Goal: Task Accomplishment & Management: Manage account settings

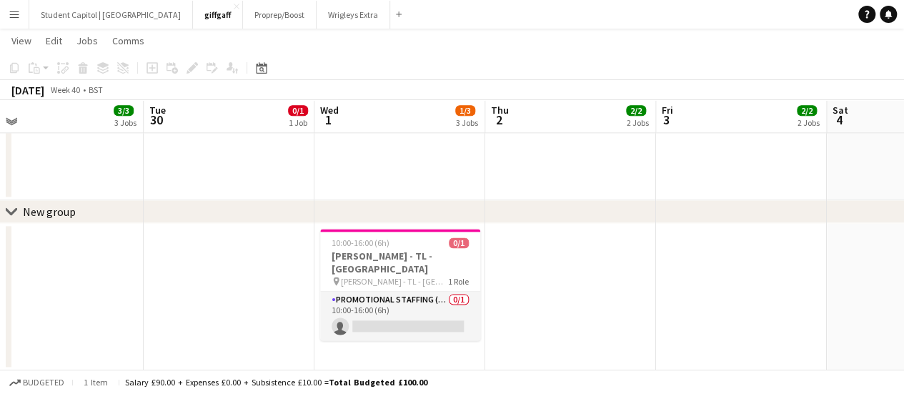
scroll to position [845, 0]
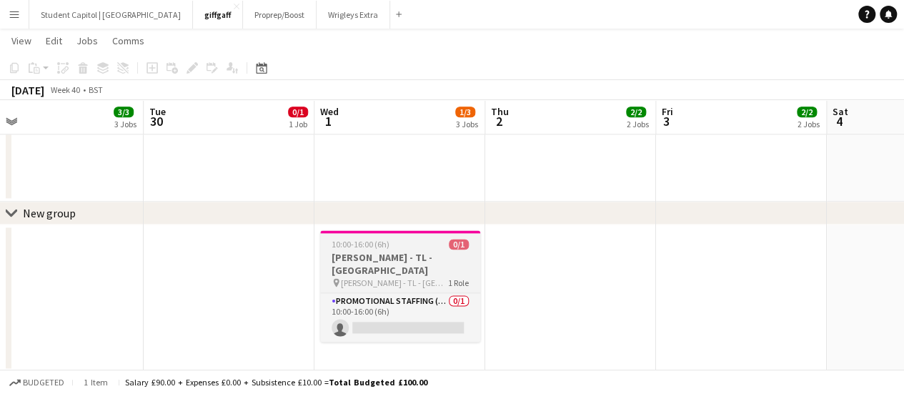
click at [395, 248] on div "10:00-16:00 (6h) 0/1" at bounding box center [400, 244] width 160 height 11
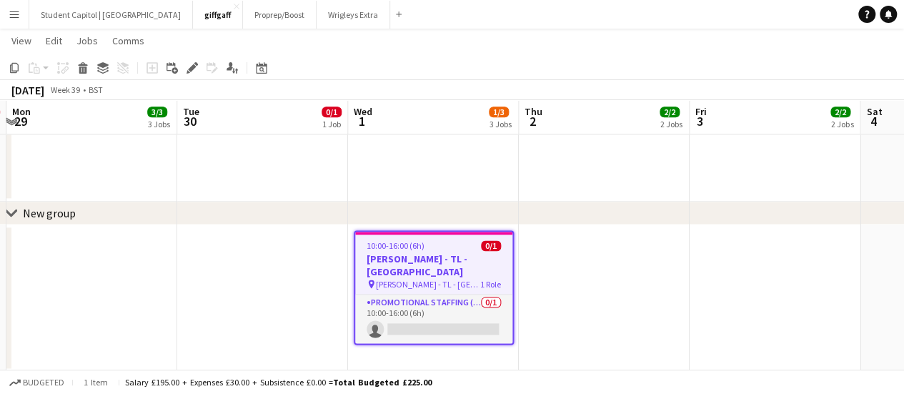
scroll to position [0, 506]
click at [83, 72] on icon at bounding box center [83, 69] width 8 height 7
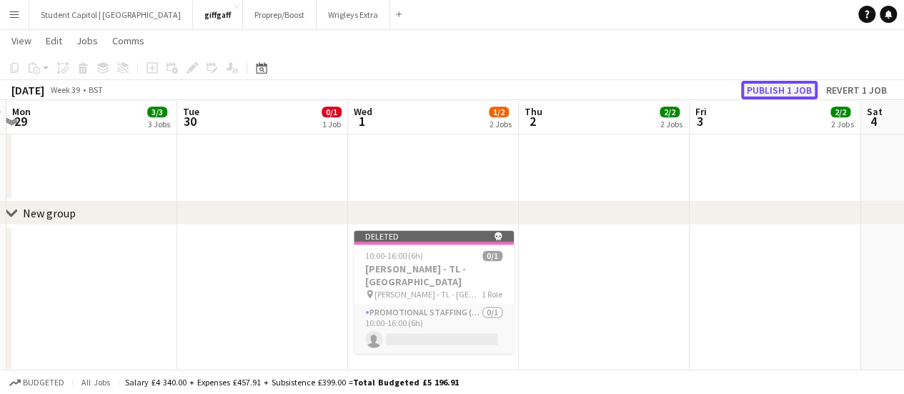
click at [782, 84] on button "Publish 1 job" at bounding box center [779, 90] width 76 height 19
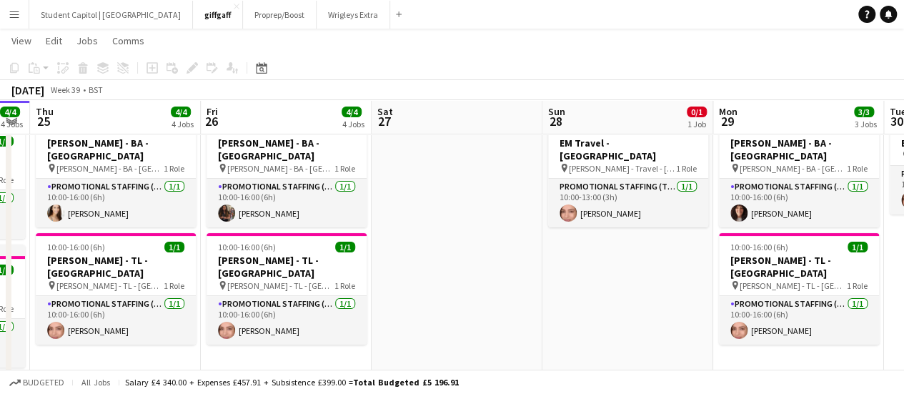
scroll to position [0, 309]
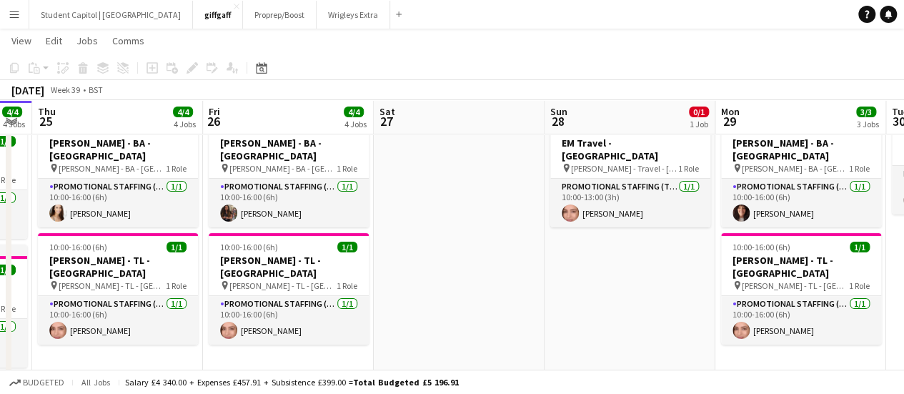
click at [19, 17] on app-icon "Menu" at bounding box center [14, 14] width 11 height 11
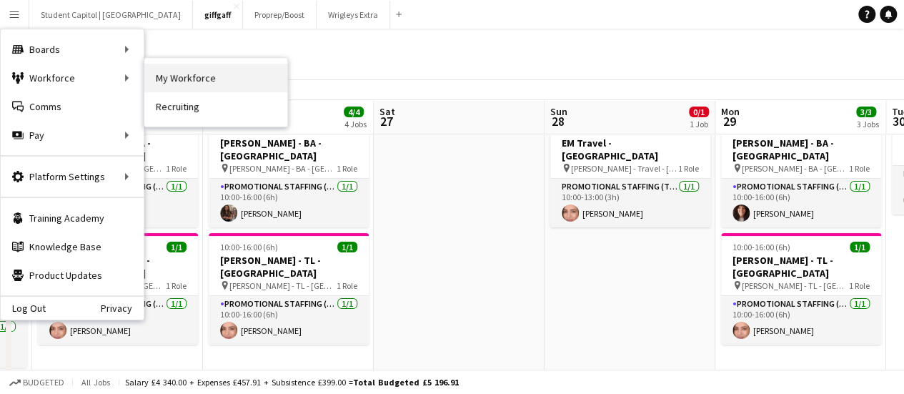
click at [169, 80] on link "My Workforce" at bounding box center [215, 78] width 143 height 29
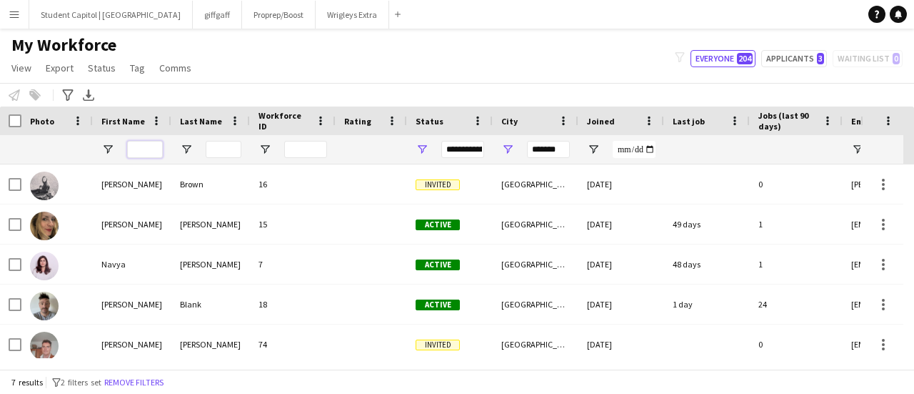
click at [154, 150] on input "First Name Filter Input" at bounding box center [145, 149] width 36 height 17
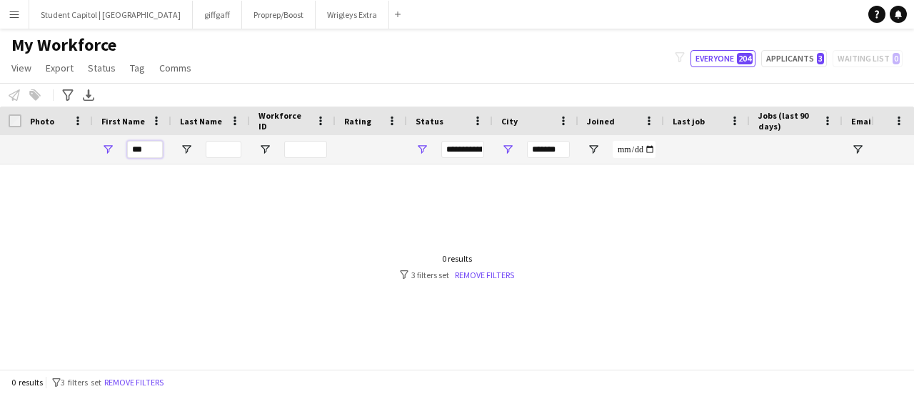
type input "***"
click at [555, 143] on input "*******" at bounding box center [548, 149] width 43 height 17
click at [146, 147] on input "***" at bounding box center [145, 149] width 36 height 17
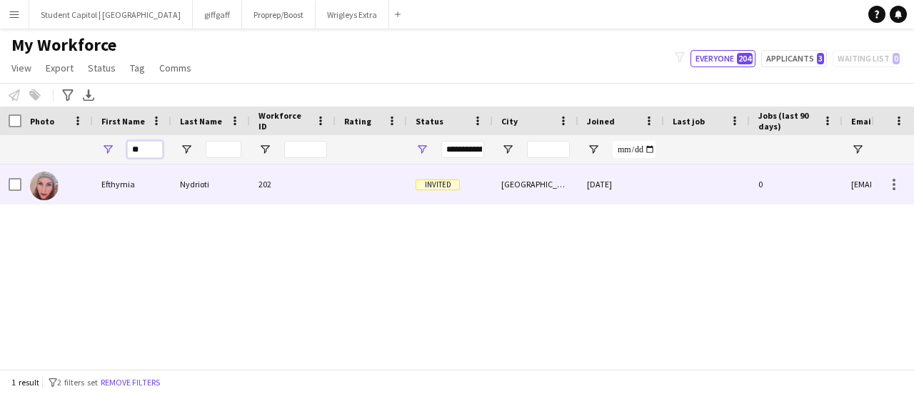
type input "**"
click at [37, 182] on img at bounding box center [44, 185] width 29 height 29
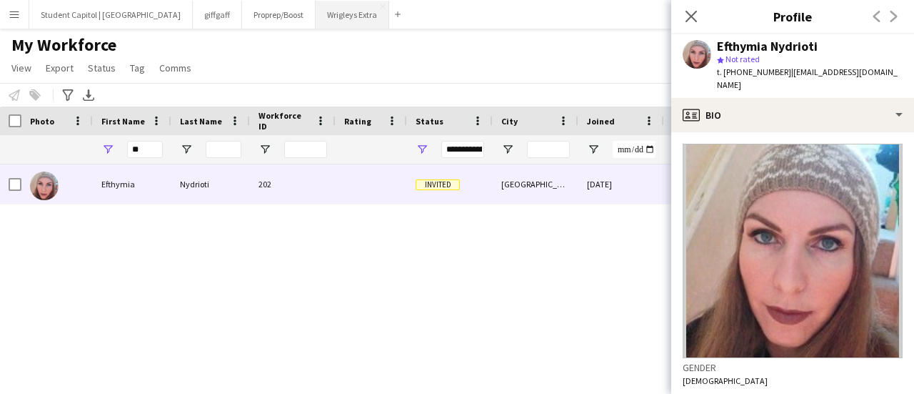
click at [316, 15] on button "Wrigleys Extra Close" at bounding box center [353, 15] width 74 height 28
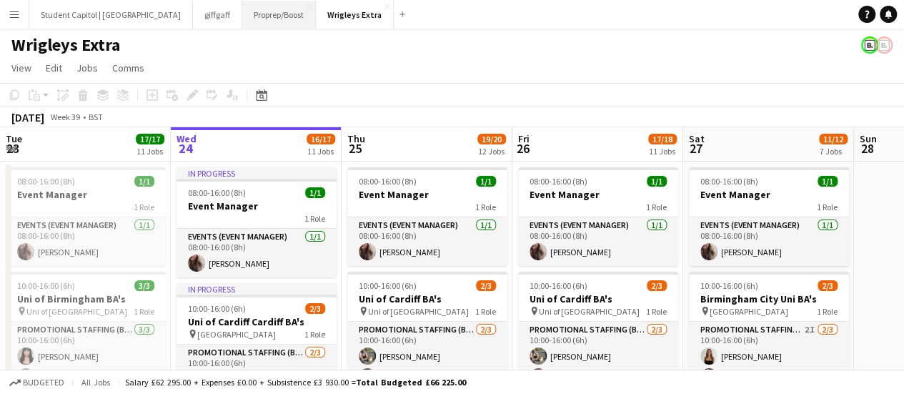
click at [242, 10] on button "Proprep/Boost Close" at bounding box center [279, 15] width 74 height 28
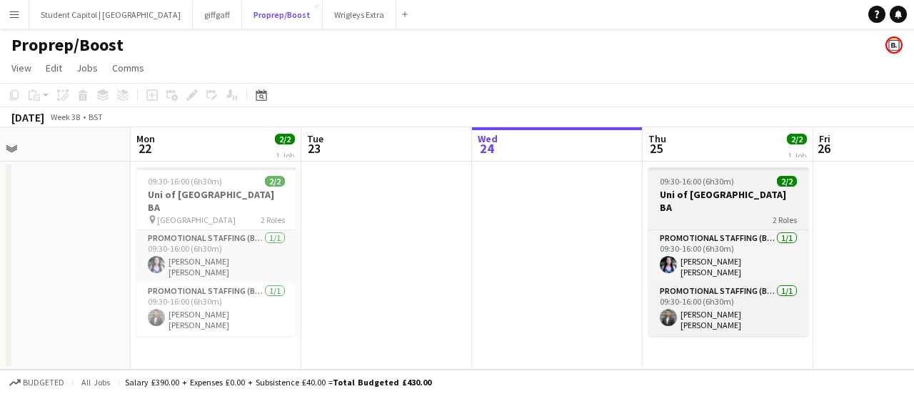
scroll to position [0, 381]
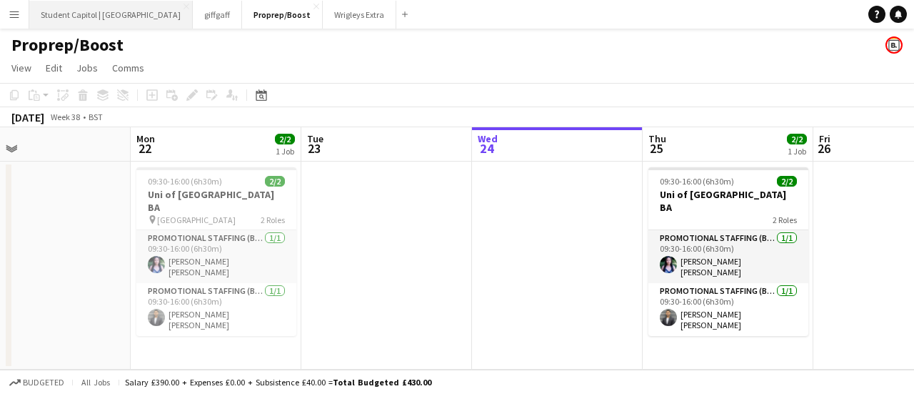
click at [114, 6] on button "Student Capitol | [GEOGRAPHIC_DATA] Close" at bounding box center [111, 15] width 164 height 28
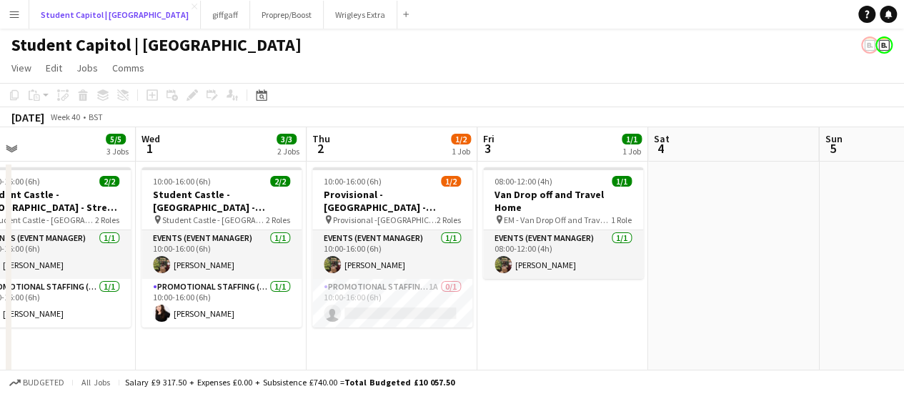
scroll to position [0, 546]
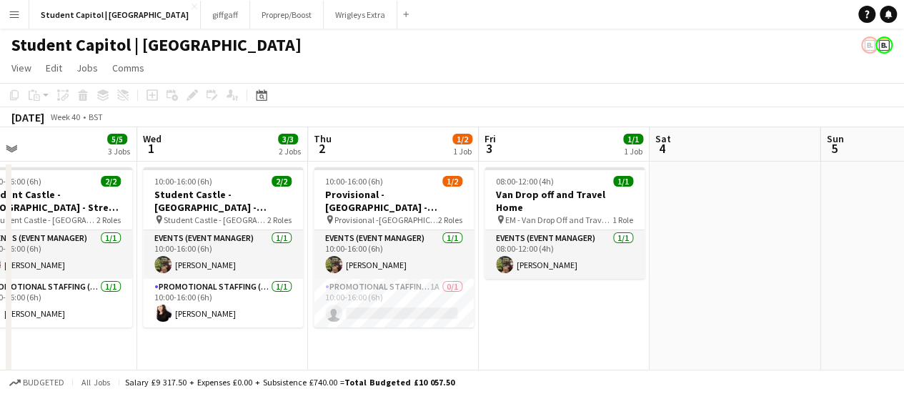
click at [11, 15] on app-icon "Menu" at bounding box center [14, 14] width 11 height 11
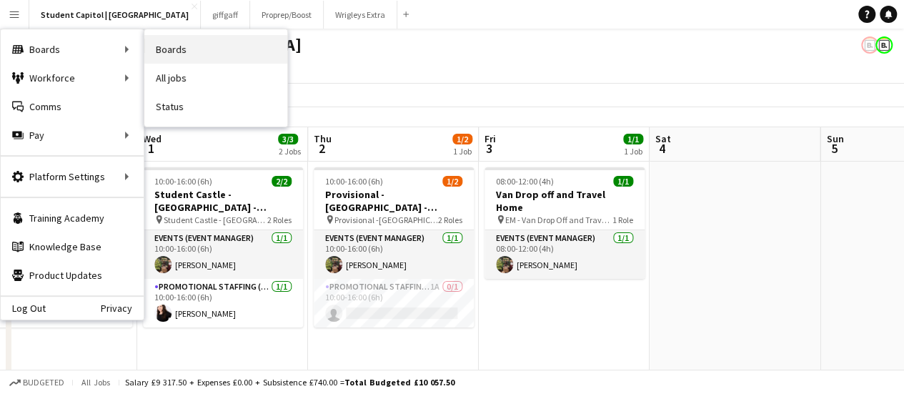
click at [165, 54] on link "Boards" at bounding box center [215, 49] width 143 height 29
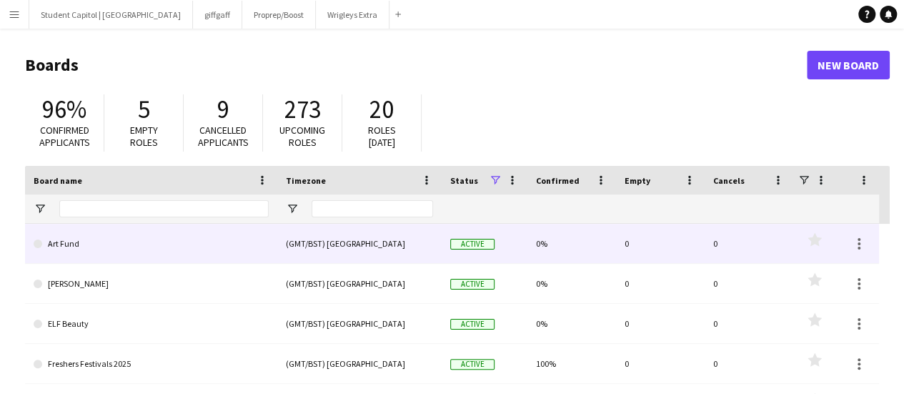
click at [159, 242] on link "Art Fund" at bounding box center [151, 244] width 235 height 40
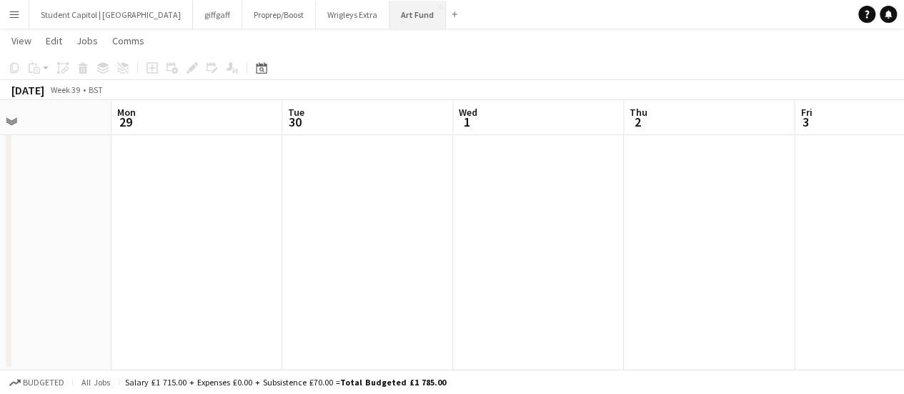
click at [410, 1] on button "Art Fund Close" at bounding box center [417, 15] width 56 height 28
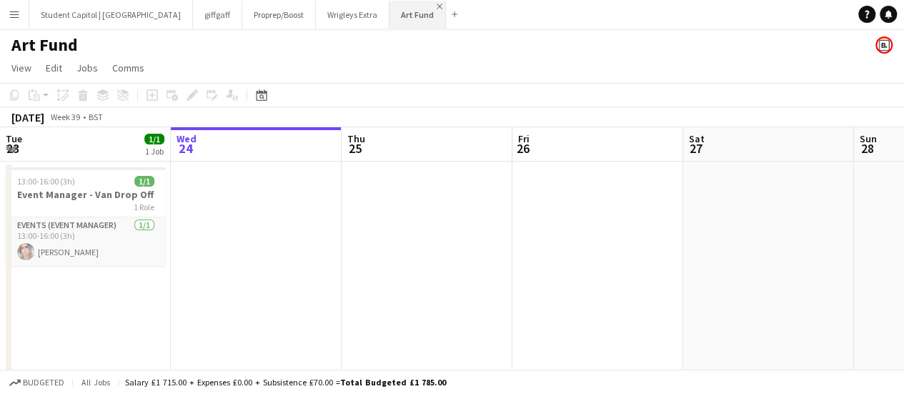
click at [436, 5] on app-icon "Close" at bounding box center [439, 7] width 6 height 6
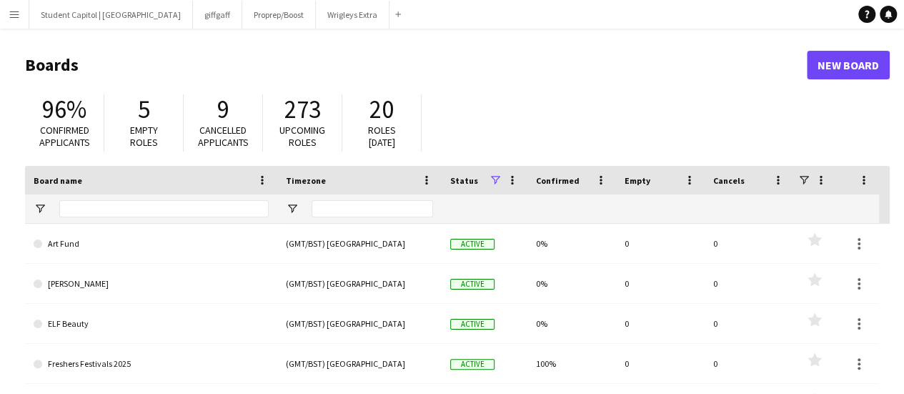
click at [11, 11] on app-icon "Menu" at bounding box center [14, 14] width 11 height 11
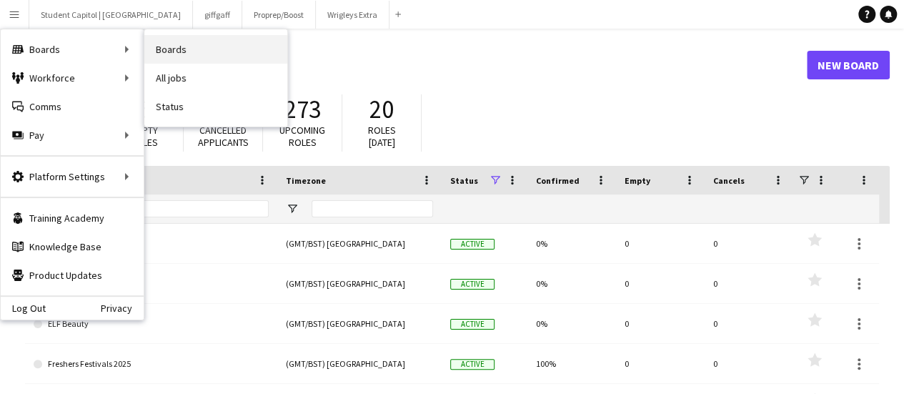
click at [162, 51] on link "Boards" at bounding box center [215, 49] width 143 height 29
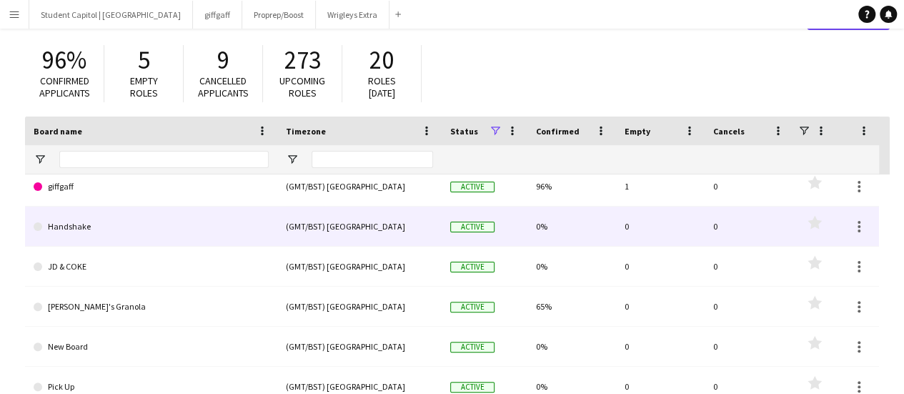
click at [237, 216] on link "Handshake" at bounding box center [151, 226] width 235 height 40
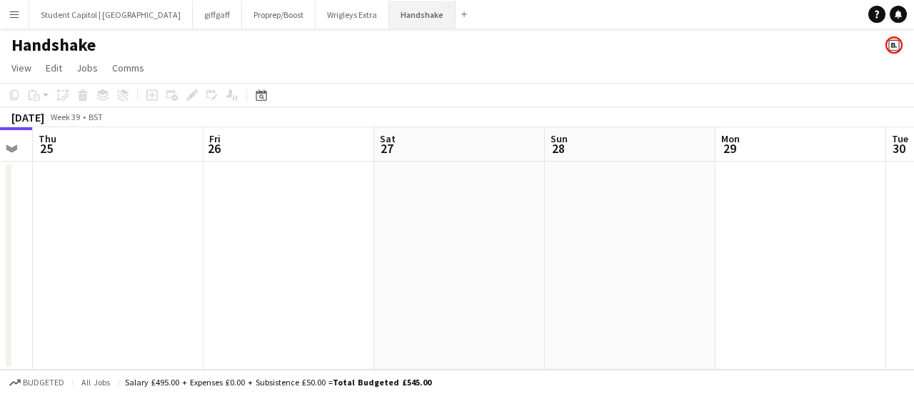
click at [421, 9] on button "Handshake Close" at bounding box center [422, 15] width 66 height 28
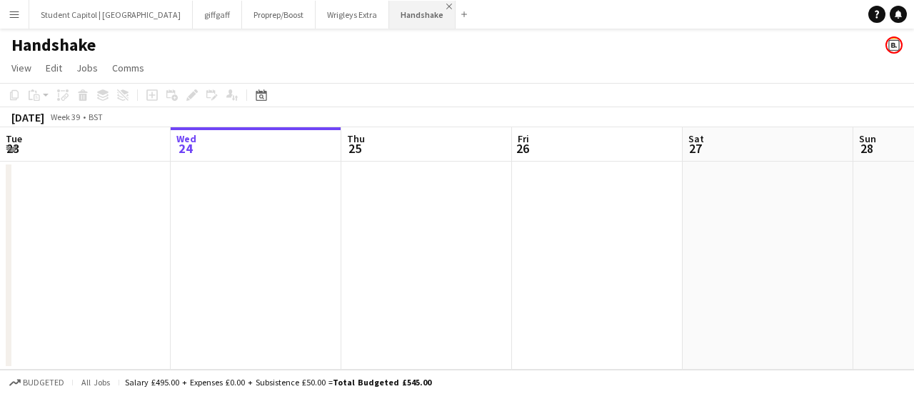
click at [446, 7] on app-icon "Close" at bounding box center [449, 7] width 6 height 6
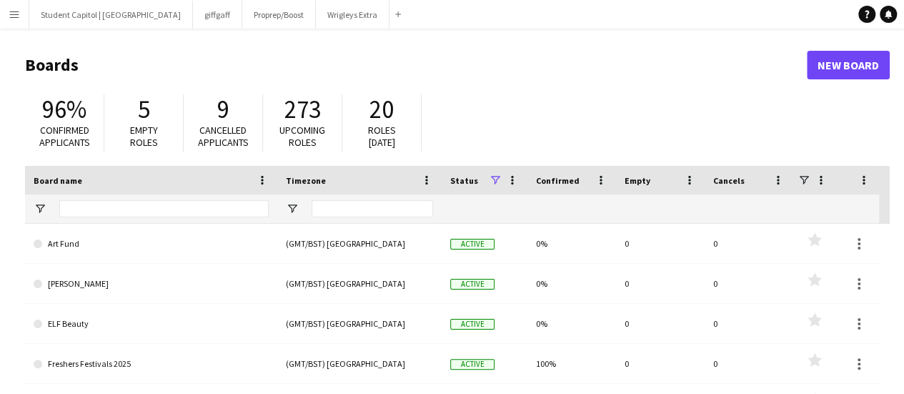
click at [9, 12] on app-icon "Menu" at bounding box center [14, 14] width 11 height 11
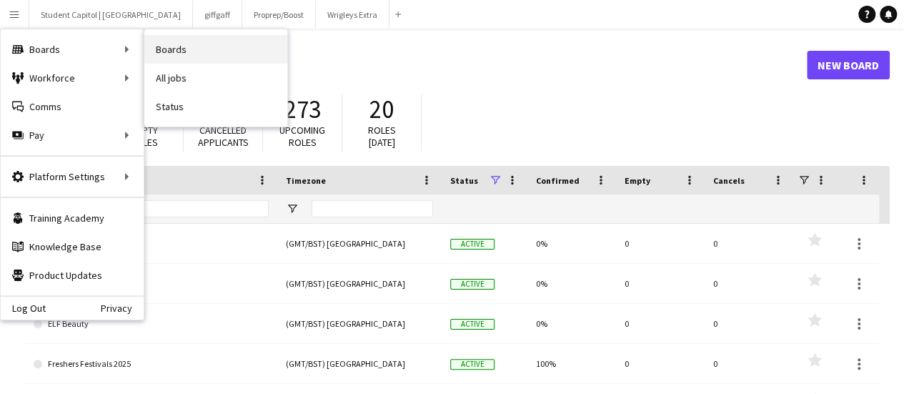
click at [180, 55] on link "Boards" at bounding box center [215, 49] width 143 height 29
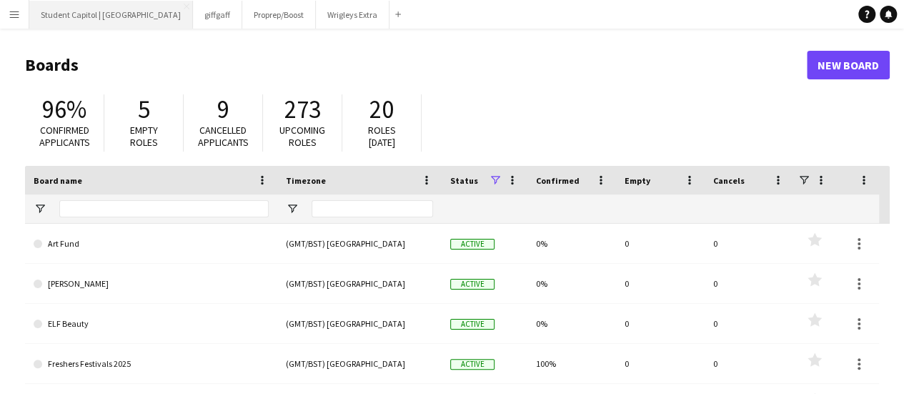
click at [110, 10] on button "Student Capitol | [GEOGRAPHIC_DATA] Close" at bounding box center [111, 15] width 164 height 28
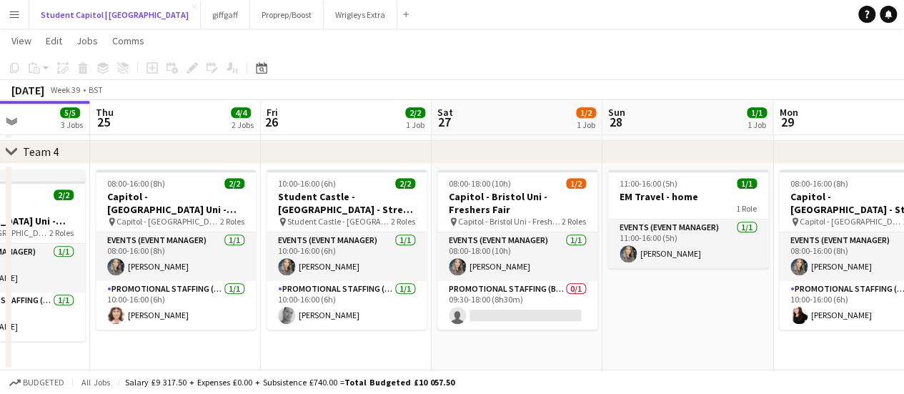
scroll to position [567, 0]
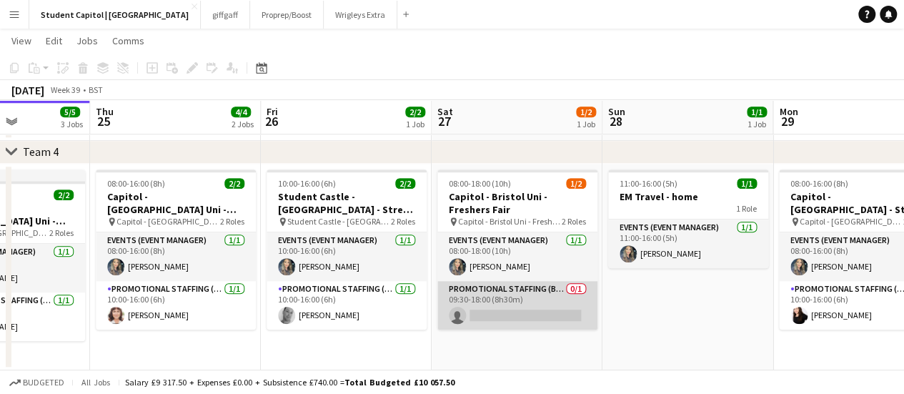
click at [502, 294] on app-card-role "Promotional Staffing (Brand Ambassadors) 0/1 09:30-18:00 (8h30m) single-neutral…" at bounding box center [517, 305] width 160 height 49
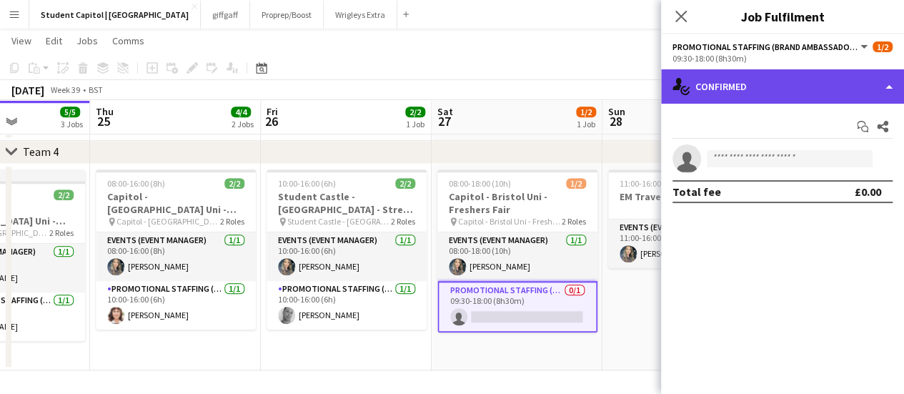
click at [796, 89] on div "single-neutral-actions-check-2 Confirmed" at bounding box center [782, 86] width 243 height 34
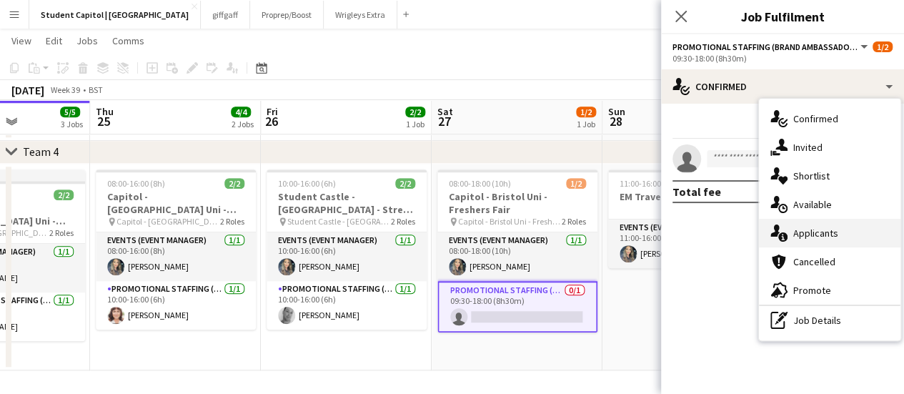
click at [806, 225] on div "single-neutral-actions-information Applicants" at bounding box center [829, 233] width 141 height 29
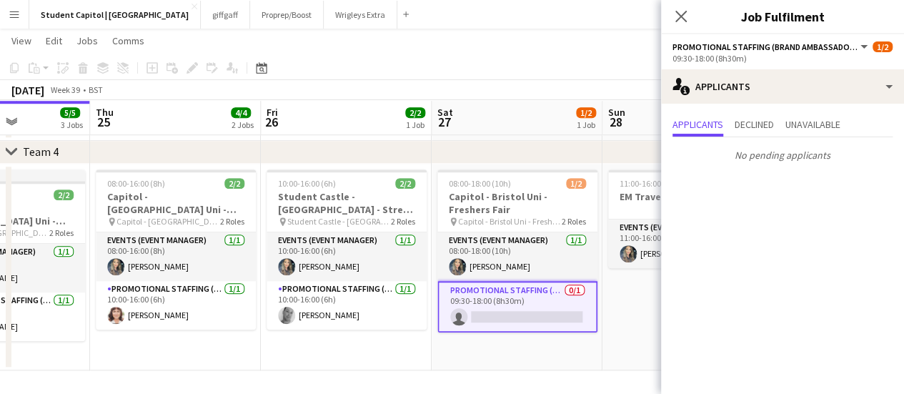
click at [499, 311] on app-card-role "Promotional Staffing (Brand Ambassadors) 0/1 09:30-18:00 (8h30m) single-neutral…" at bounding box center [517, 306] width 160 height 51
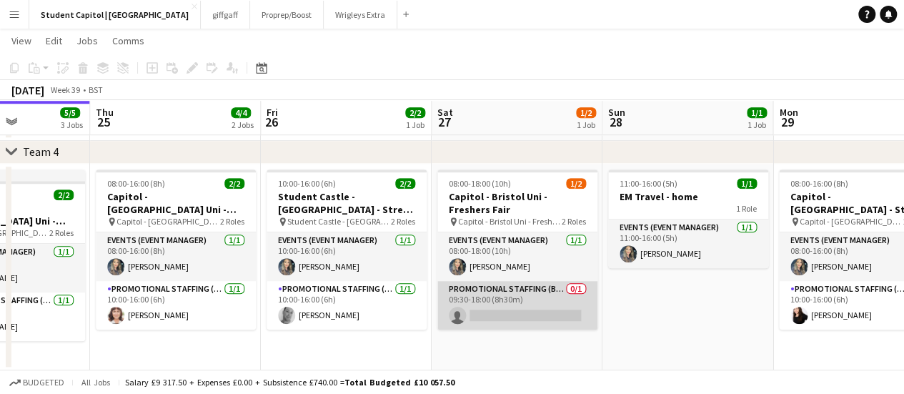
click at [499, 311] on app-card-role "Promotional Staffing (Brand Ambassadors) 0/1 09:30-18:00 (8h30m) single-neutral…" at bounding box center [517, 305] width 160 height 49
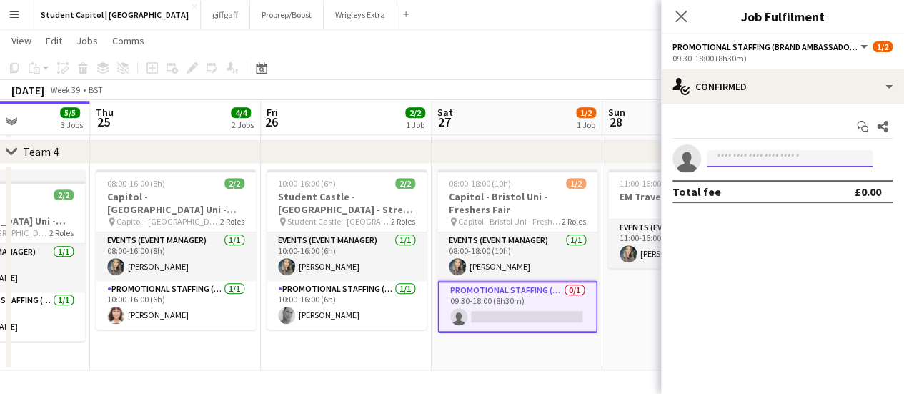
click at [748, 162] on input at bounding box center [789, 158] width 166 height 17
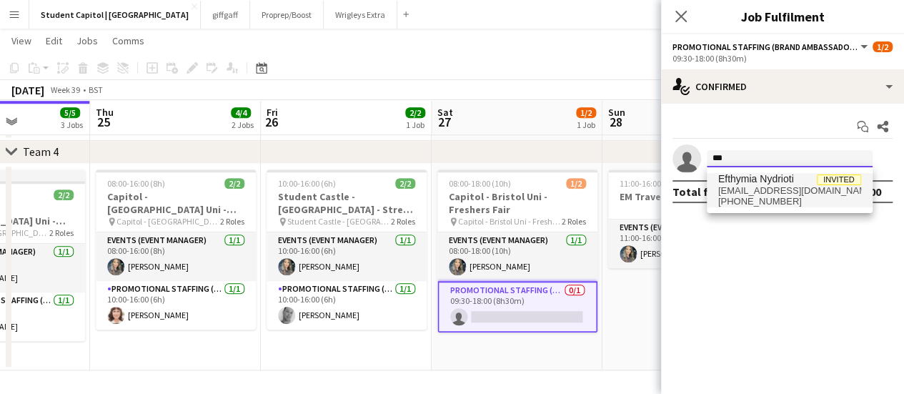
type input "***"
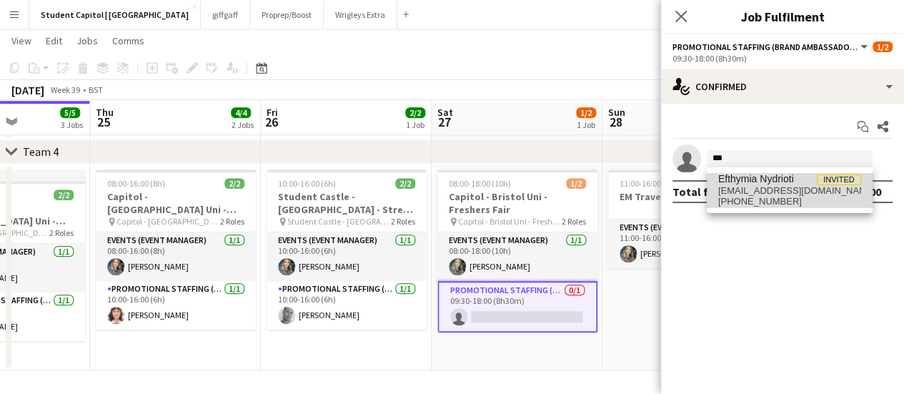
click at [750, 178] on span "Efthymia Nydrioti" at bounding box center [756, 179] width 76 height 12
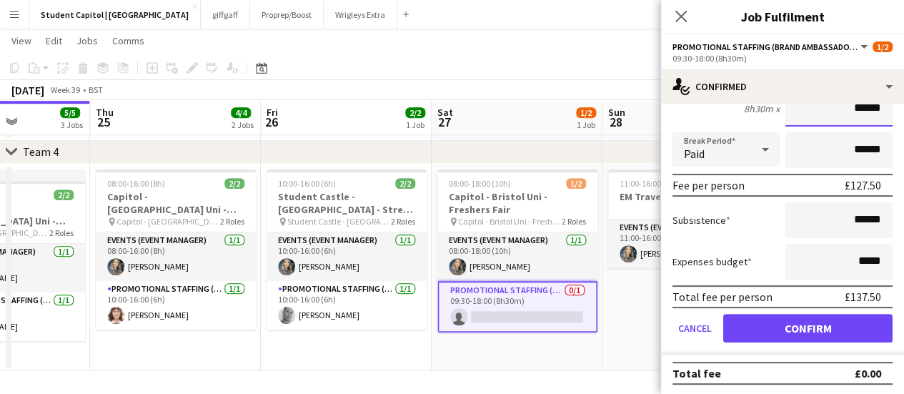
scroll to position [144, 0]
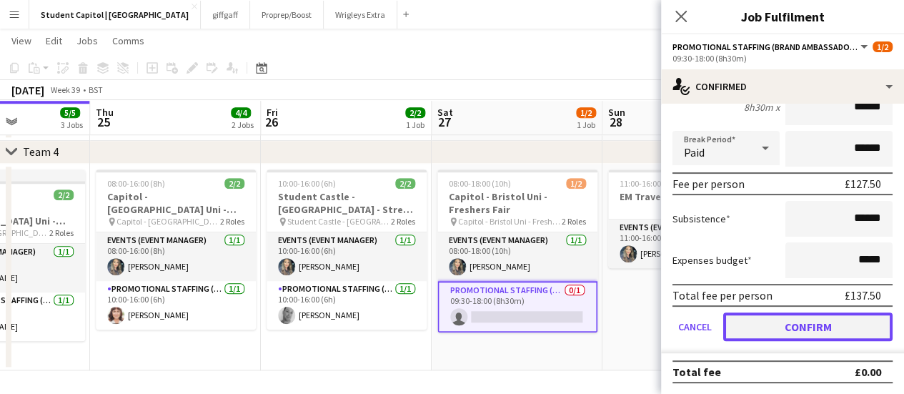
click at [789, 325] on button "Confirm" at bounding box center [807, 326] width 169 height 29
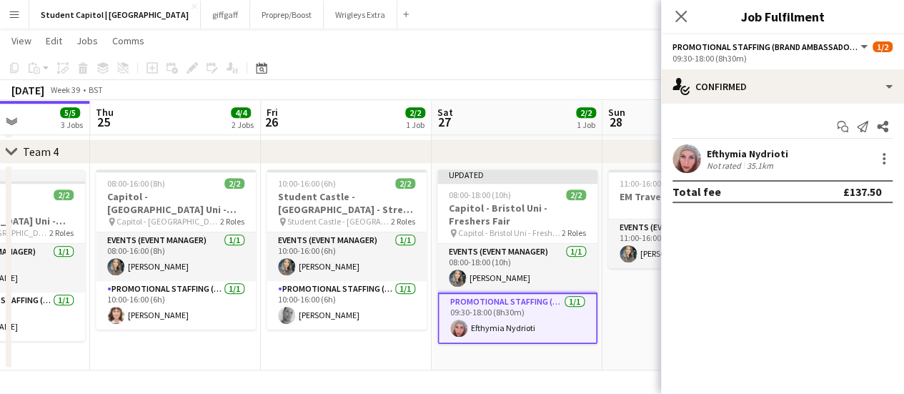
scroll to position [0, 0]
click at [633, 346] on app-date-cell "11:00-16:00 (5h) 1/1 EM Travel - home 1 Role Events (Event Manager) [DATE] 11:0…" at bounding box center [687, 267] width 171 height 207
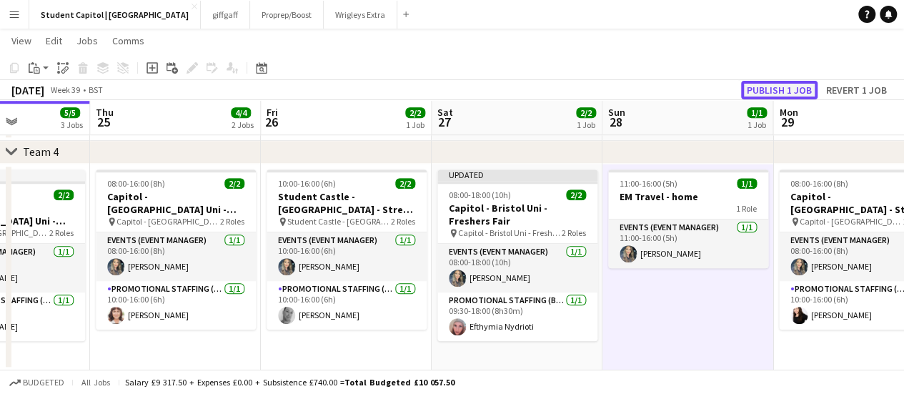
click at [766, 94] on button "Publish 1 job" at bounding box center [779, 90] width 76 height 19
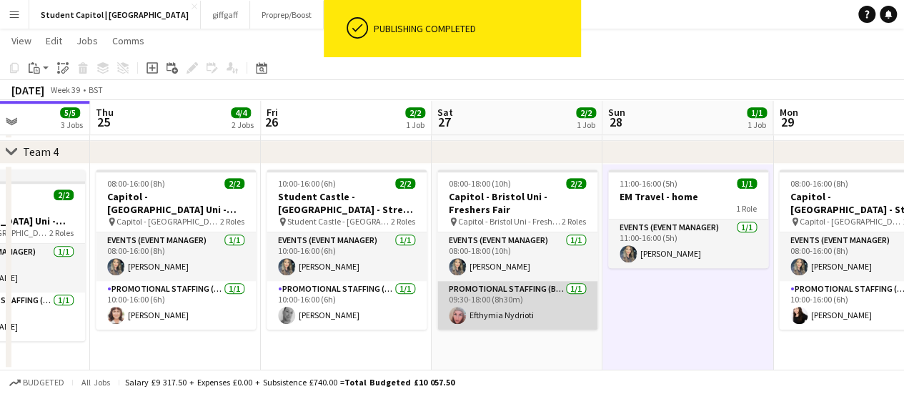
click at [472, 310] on app-card-role "Promotional Staffing (Brand Ambassadors) [DATE] 09:30-18:00 (8h30m) Efthymia Ny…" at bounding box center [517, 305] width 160 height 49
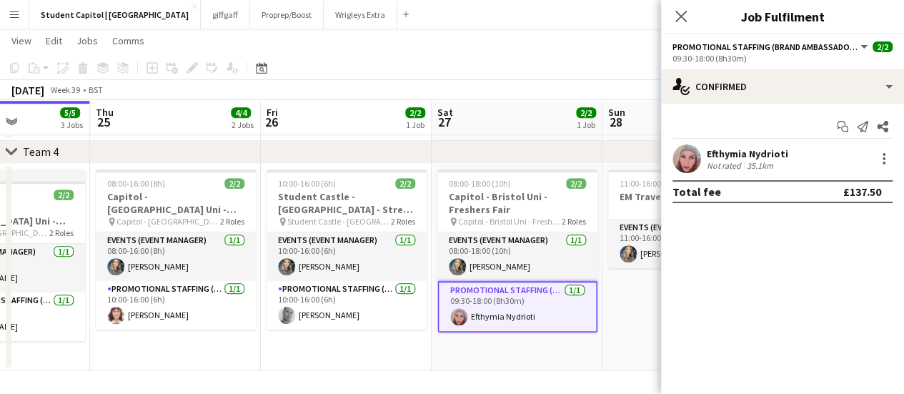
click at [684, 166] on app-user-avatar at bounding box center [686, 158] width 29 height 29
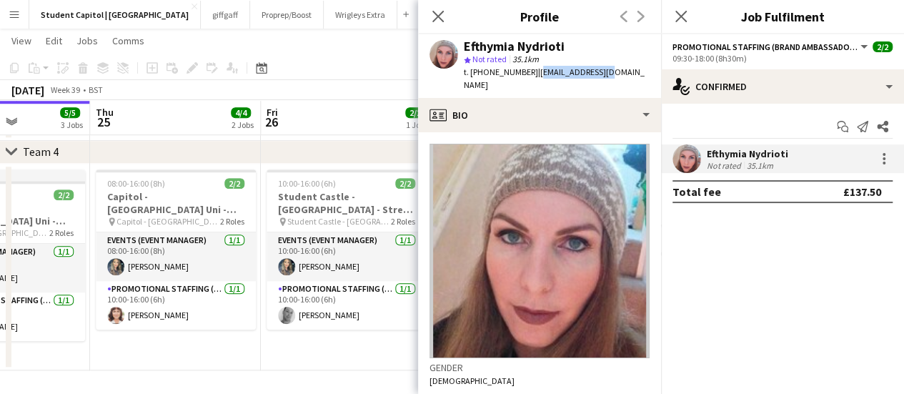
drag, startPoint x: 596, startPoint y: 73, endPoint x: 532, endPoint y: 72, distance: 64.3
click at [532, 72] on div "Efthymia Nydrioti star Not rated 35.1km t. [PHONE_NUMBER] | [EMAIL_ADDRESS][DOM…" at bounding box center [539, 66] width 243 height 64
click at [521, 52] on div "Efthymia Nydrioti" at bounding box center [514, 46] width 101 height 13
click at [519, 49] on div "Efthymia Nydrioti" at bounding box center [514, 46] width 101 height 13
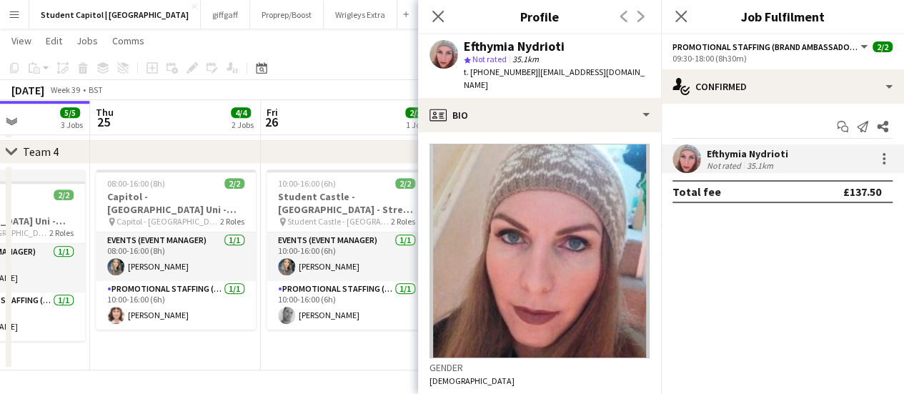
click at [519, 49] on div "Efthymia Nydrioti" at bounding box center [514, 46] width 101 height 13
drag, startPoint x: 526, startPoint y: 71, endPoint x: 483, endPoint y: 70, distance: 42.9
click at [483, 70] on span "t. [PHONE_NUMBER]" at bounding box center [501, 71] width 74 height 11
copy span "7951335876"
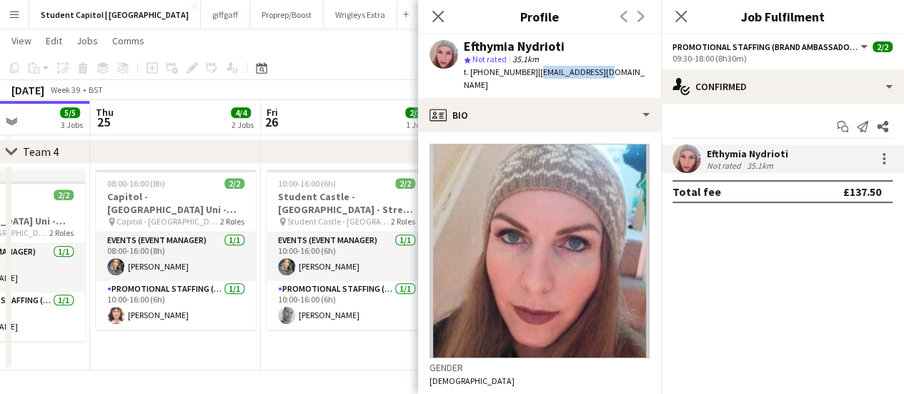
drag, startPoint x: 603, startPoint y: 73, endPoint x: 531, endPoint y: 74, distance: 71.4
click at [531, 74] on div "Efthymia Nydrioti star Not rated 35.1km t. [PHONE_NUMBER] | [EMAIL_ADDRESS][DOM…" at bounding box center [539, 66] width 243 height 64
copy span "[EMAIL_ADDRESS][DOMAIN_NAME]"
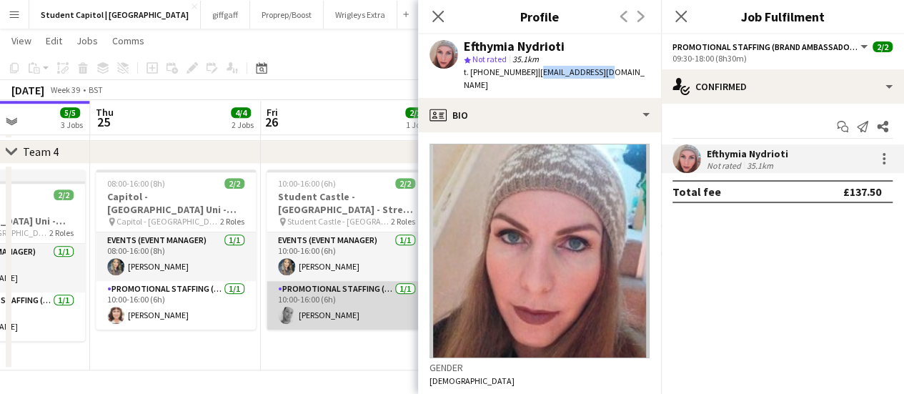
click at [341, 326] on app-card-role "Promotional Staffing (Brand Ambassadors) [DATE] 10:00-16:00 (6h) [PERSON_NAME]" at bounding box center [346, 305] width 160 height 49
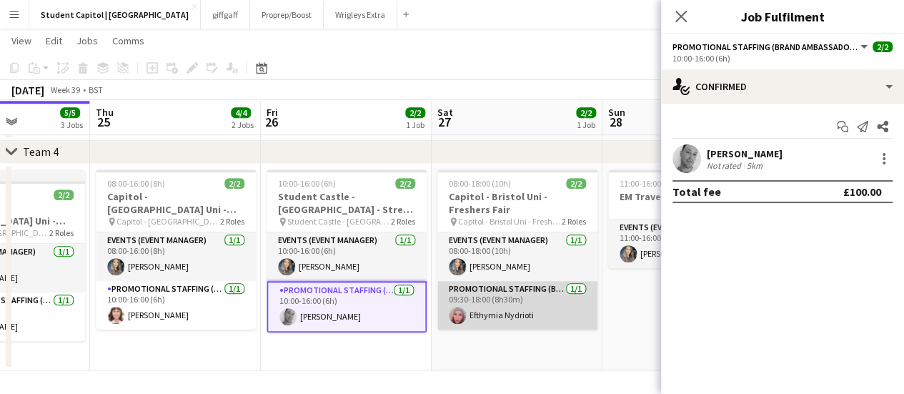
click at [499, 309] on app-card-role "Promotional Staffing (Brand Ambassadors) [DATE] 09:30-18:00 (8h30m) Efthymia Ny…" at bounding box center [517, 305] width 160 height 49
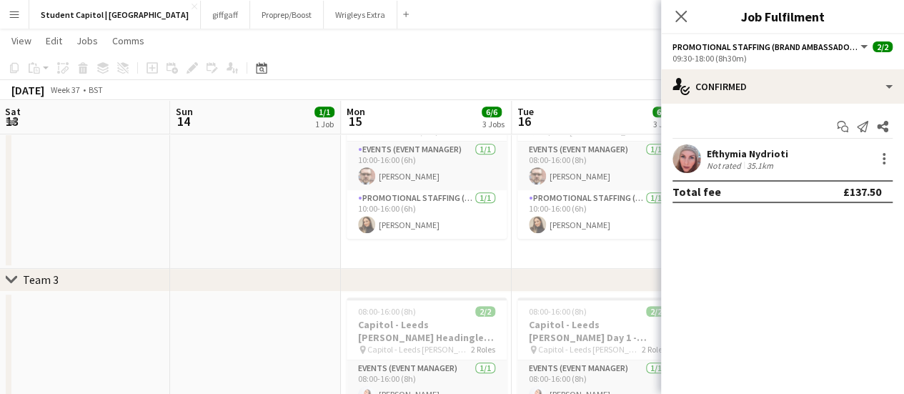
scroll to position [169, 0]
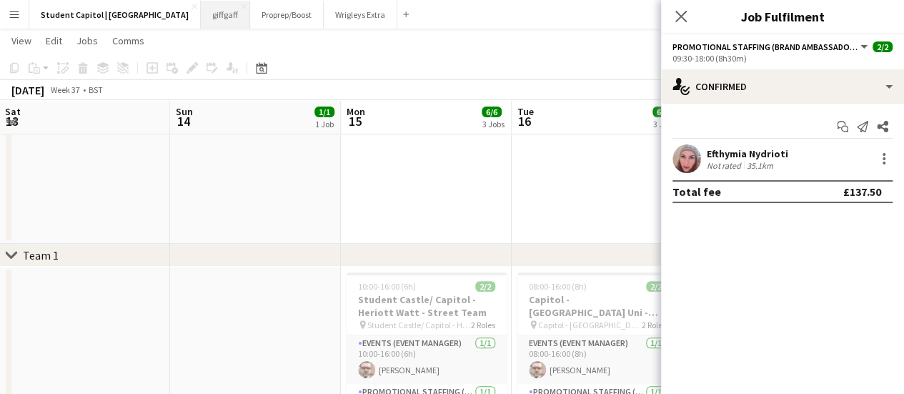
click at [201, 11] on button "giffgaff Close" at bounding box center [225, 15] width 49 height 28
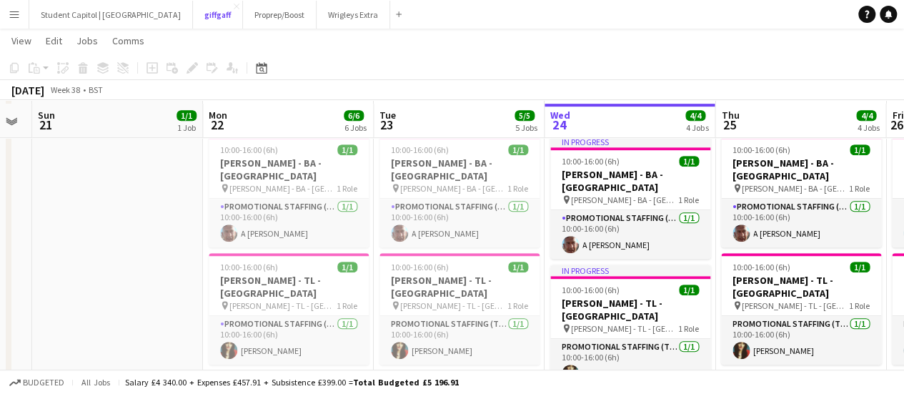
scroll to position [348, 0]
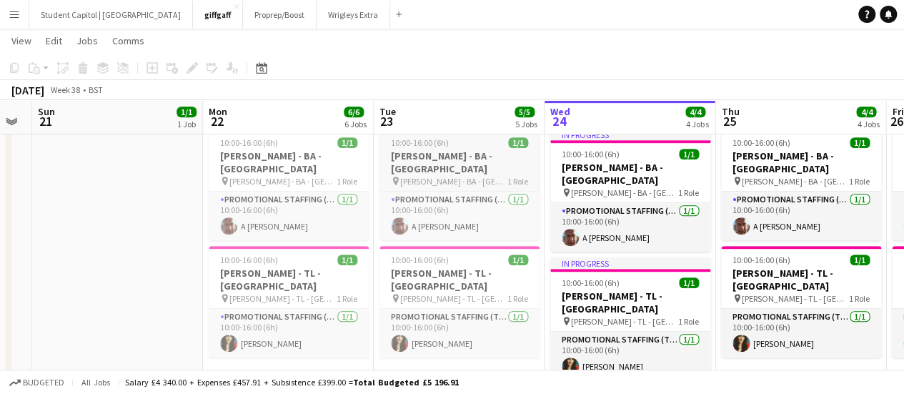
click at [440, 176] on span "[PERSON_NAME] - BA - [GEOGRAPHIC_DATA]" at bounding box center [453, 181] width 107 height 11
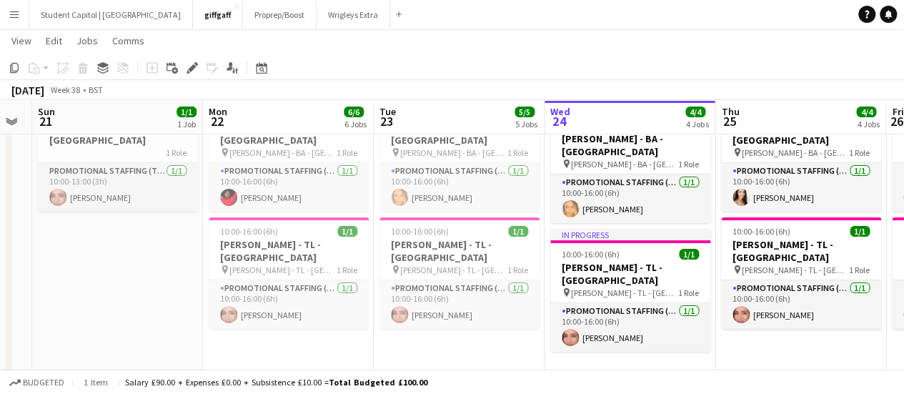
scroll to position [44, 0]
